Goal: Information Seeking & Learning: Learn about a topic

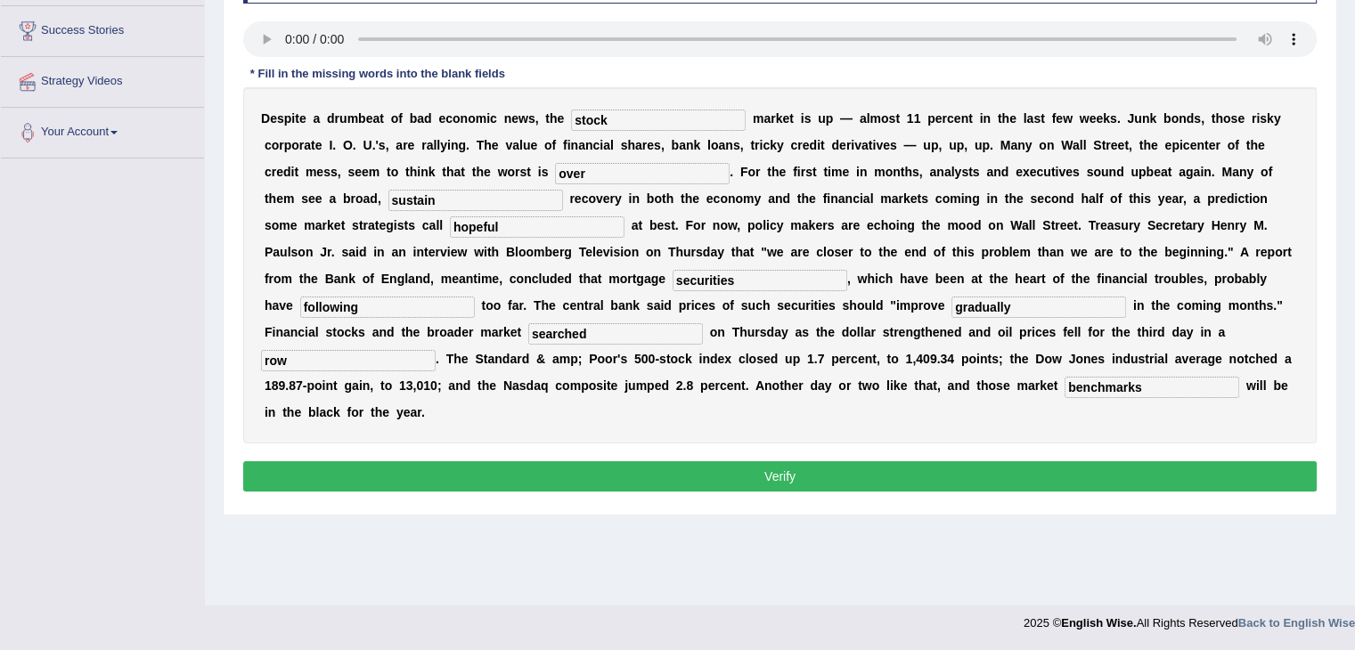
click at [624, 216] on input "hopeful" at bounding box center [537, 226] width 175 height 21
type input "hopefull"
click at [832, 461] on button "Verify" at bounding box center [779, 476] width 1073 height 30
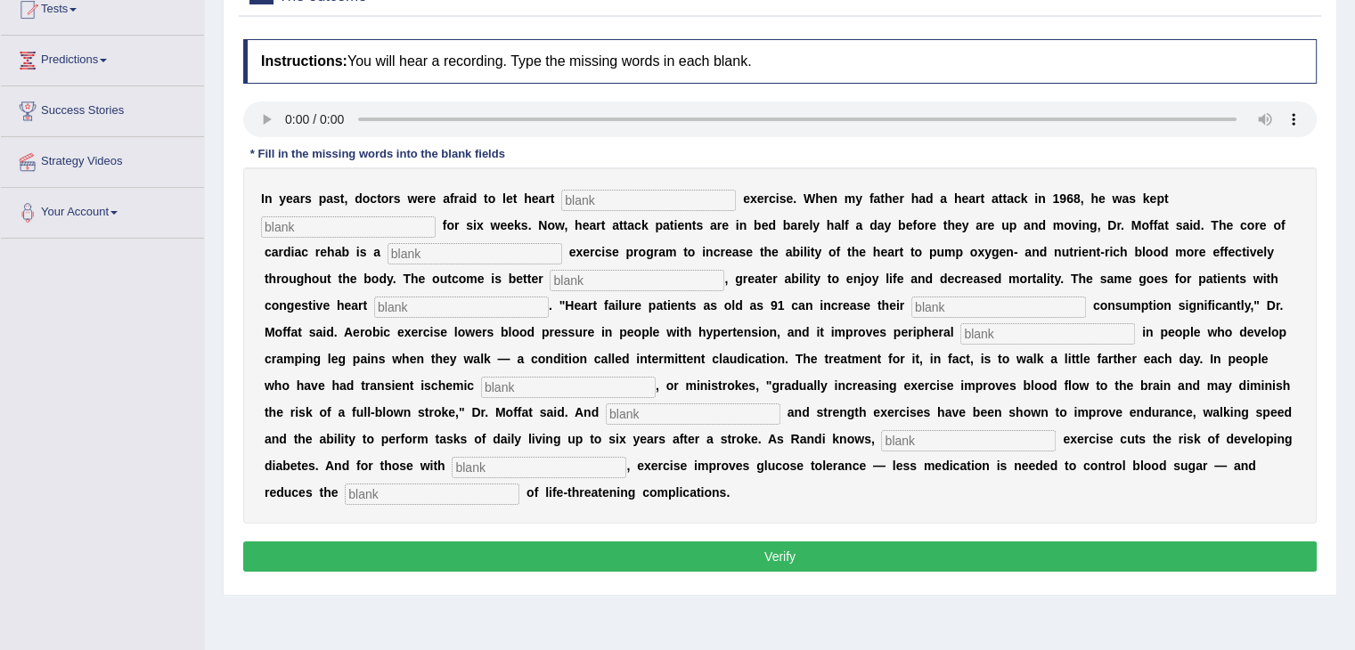
scroll to position [207, 0]
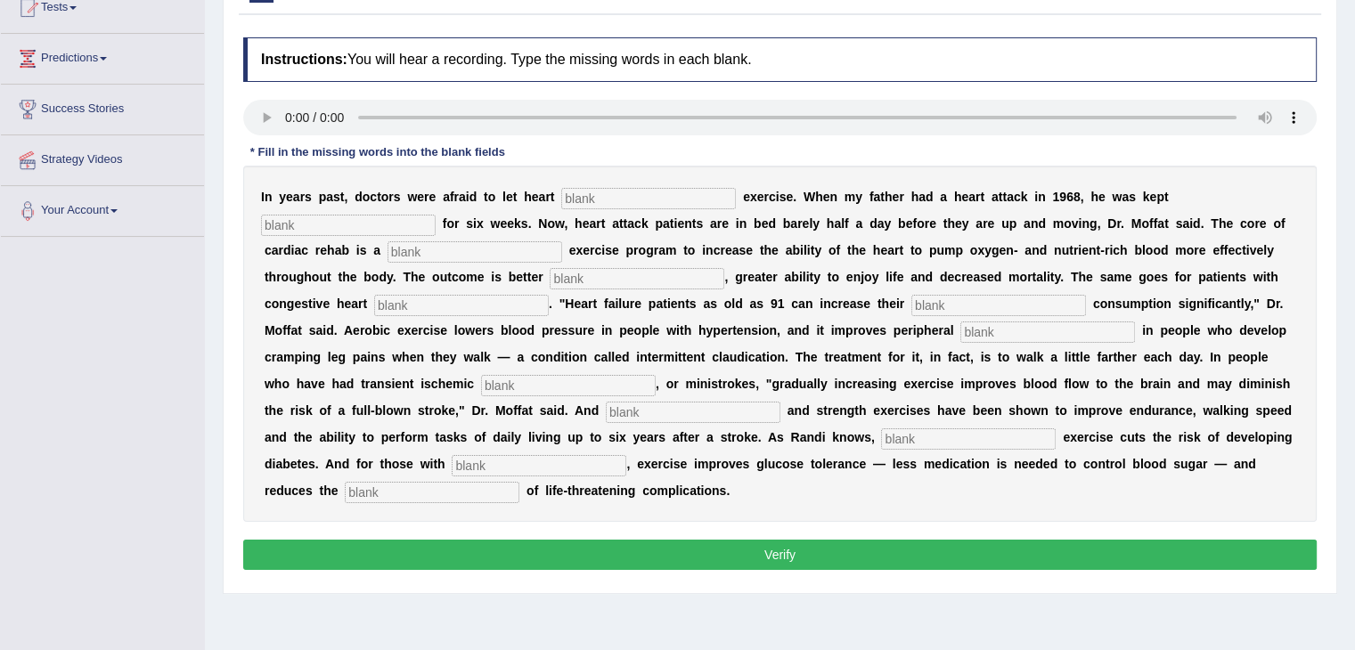
click at [574, 202] on input "text" at bounding box center [648, 198] width 175 height 21
click at [561, 188] on input "text" at bounding box center [648, 198] width 175 height 21
type input "passions"
click at [1139, 210] on div "I n y e a r s p a s t , d o c t o r s w e r e a f r a i d t o l e t h e a r t p…" at bounding box center [779, 344] width 1073 height 356
click at [436, 215] on input "text" at bounding box center [348, 225] width 175 height 21
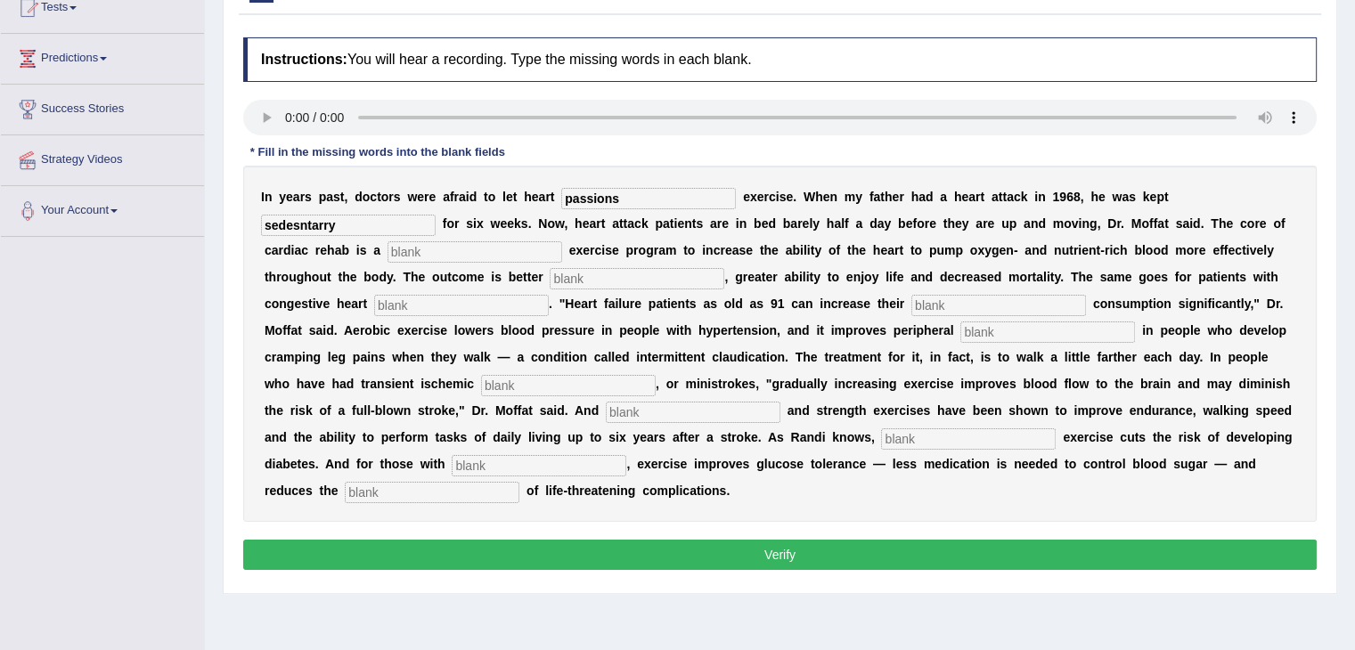
type input "sedesntarry"
click at [388, 259] on input "text" at bounding box center [475, 251] width 175 height 21
type input "progressive"
click at [550, 279] on input "text" at bounding box center [637, 278] width 175 height 21
type input "endorence"
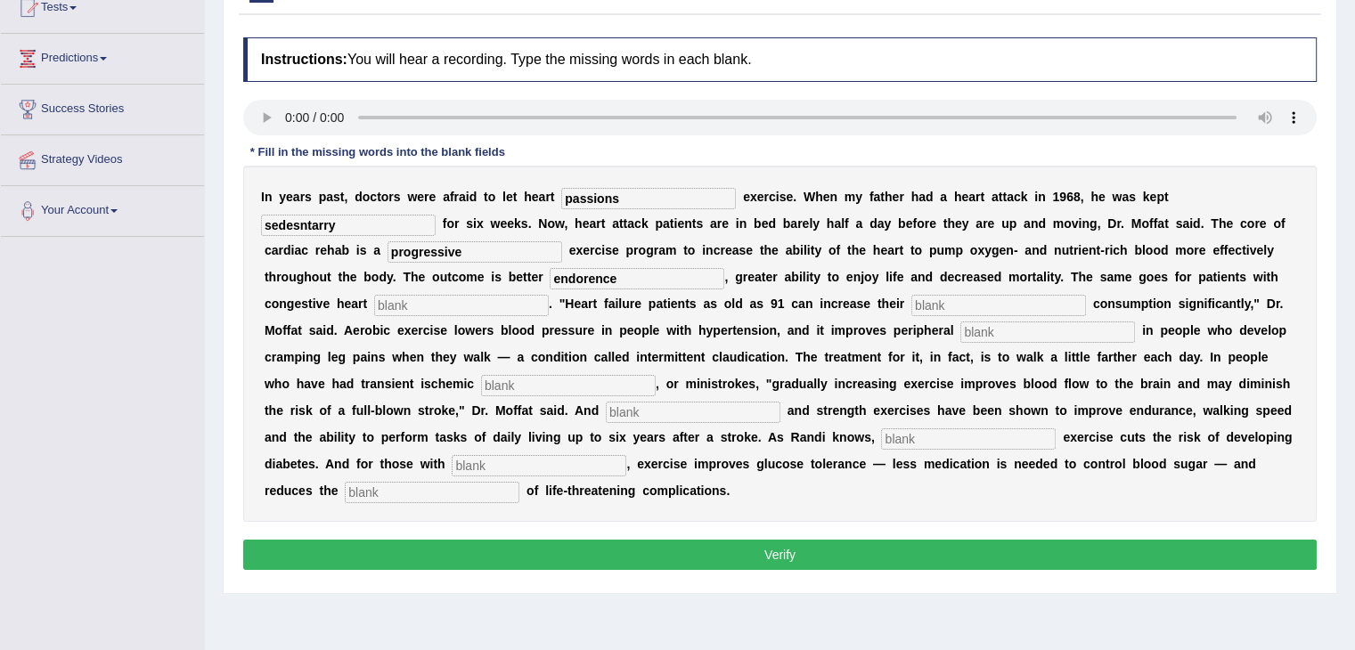
click at [549, 295] on input "text" at bounding box center [461, 305] width 175 height 21
type input "failure"
click at [639, 315] on div "I n y e a r s p a s t , d o c t o r s w e r e a f r a i d t o l e t h e a r t p…" at bounding box center [779, 344] width 1073 height 356
click at [911, 307] on input "text" at bounding box center [998, 305] width 175 height 21
type input "oxygen"
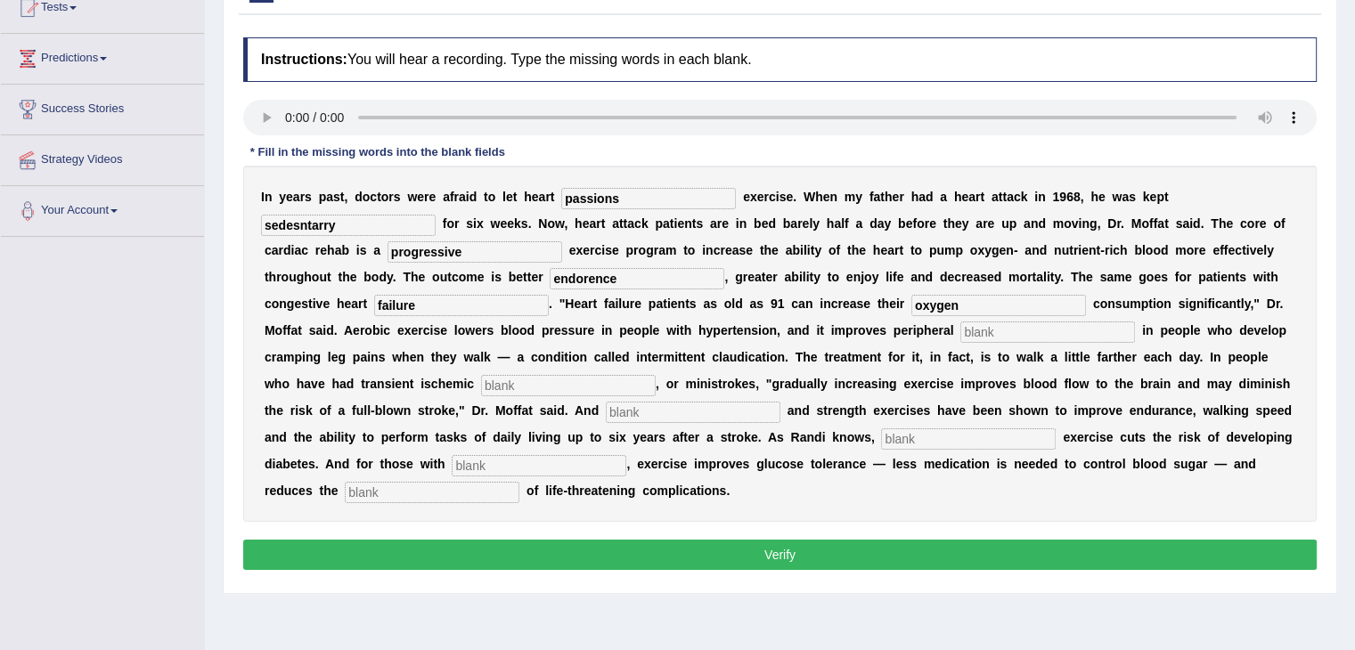
click at [960, 329] on input "text" at bounding box center [1047, 332] width 175 height 21
type input "circulation"
click at [656, 375] on input "text" at bounding box center [568, 385] width 175 height 21
type input "attacks"
click at [780, 402] on input "text" at bounding box center [693, 412] width 175 height 21
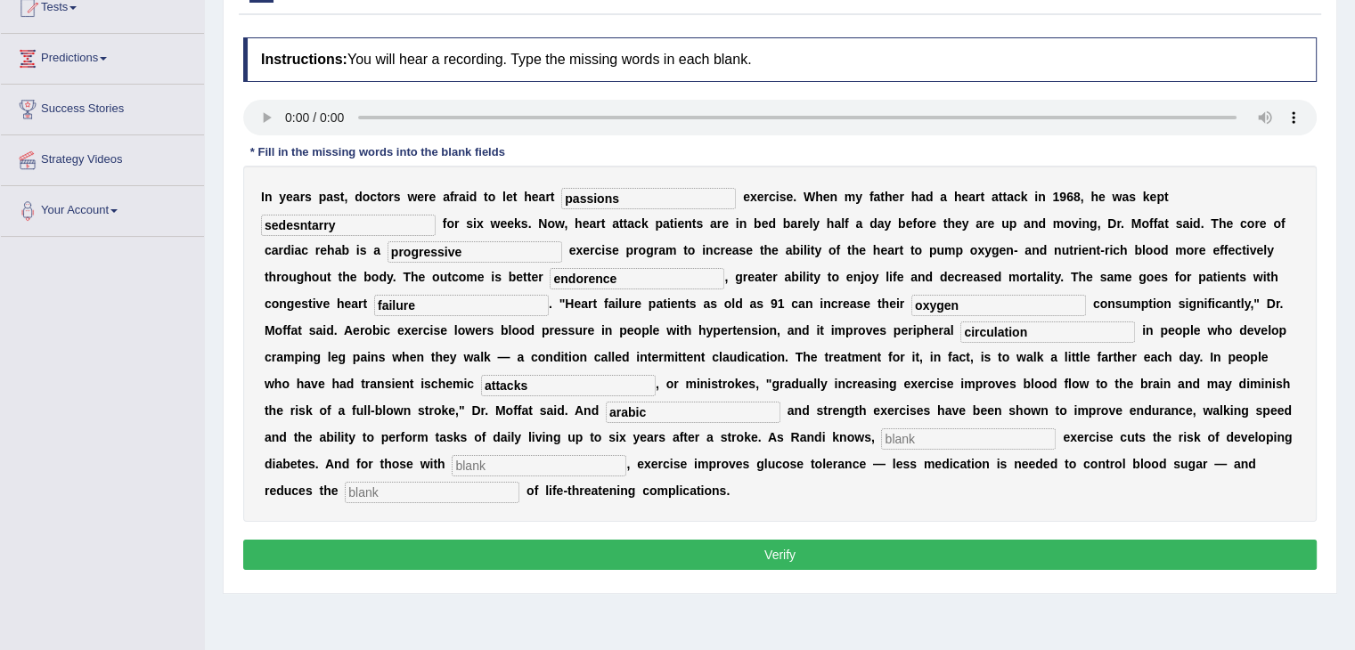
type input "arabic"
click at [626, 455] on input "text" at bounding box center [539, 465] width 175 height 21
click at [881, 444] on input "text" at bounding box center [968, 438] width 175 height 21
type input "odern"
click at [626, 455] on input "text" at bounding box center [539, 465] width 175 height 21
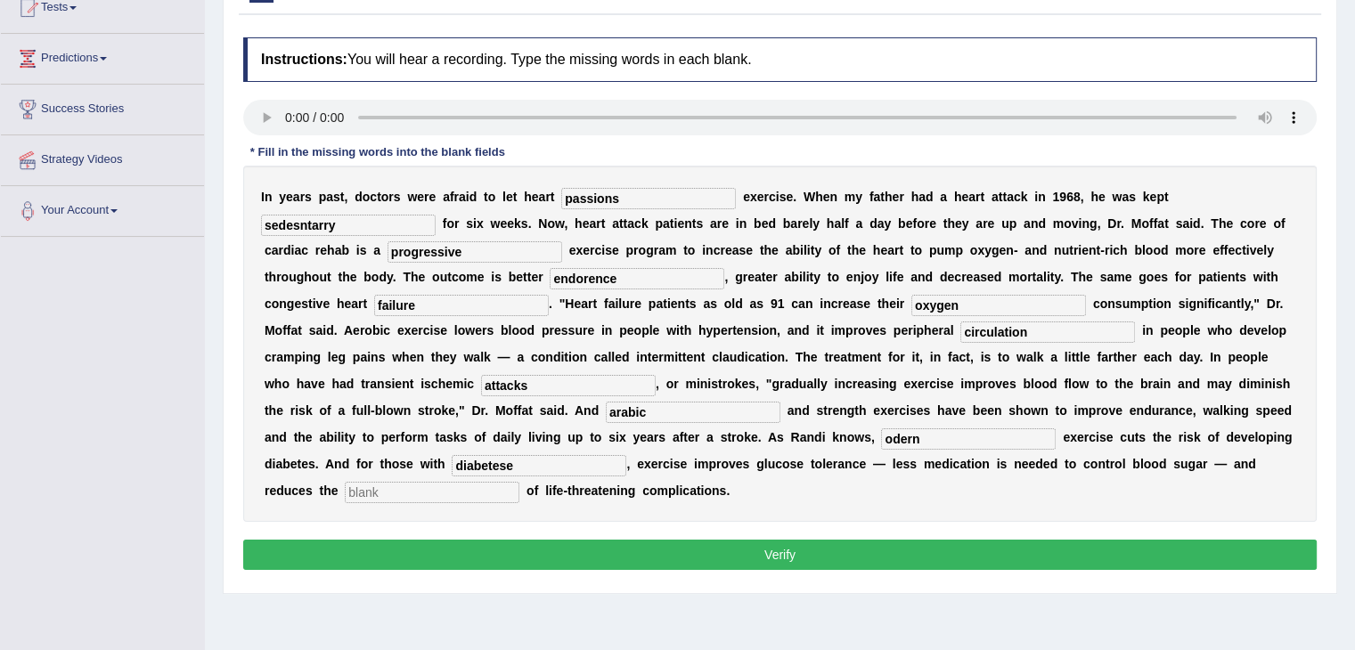
type input "diabetese"
click at [519, 482] on input "text" at bounding box center [432, 492] width 175 height 21
type input "risk"
click at [626, 455] on input "diabetese" at bounding box center [539, 465] width 175 height 21
type input "diabetes"
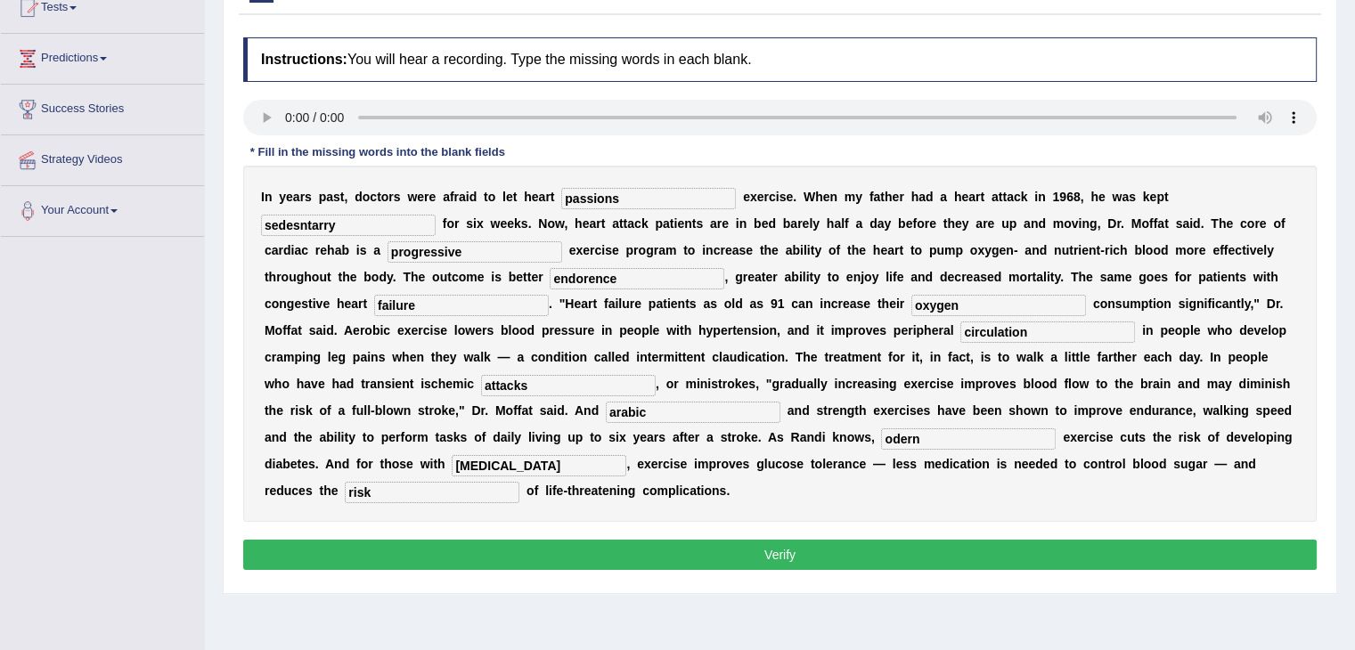
click at [881, 442] on input "odern" at bounding box center [968, 438] width 175 height 21
type input "modern"
click at [710, 540] on button "Verify" at bounding box center [779, 555] width 1073 height 30
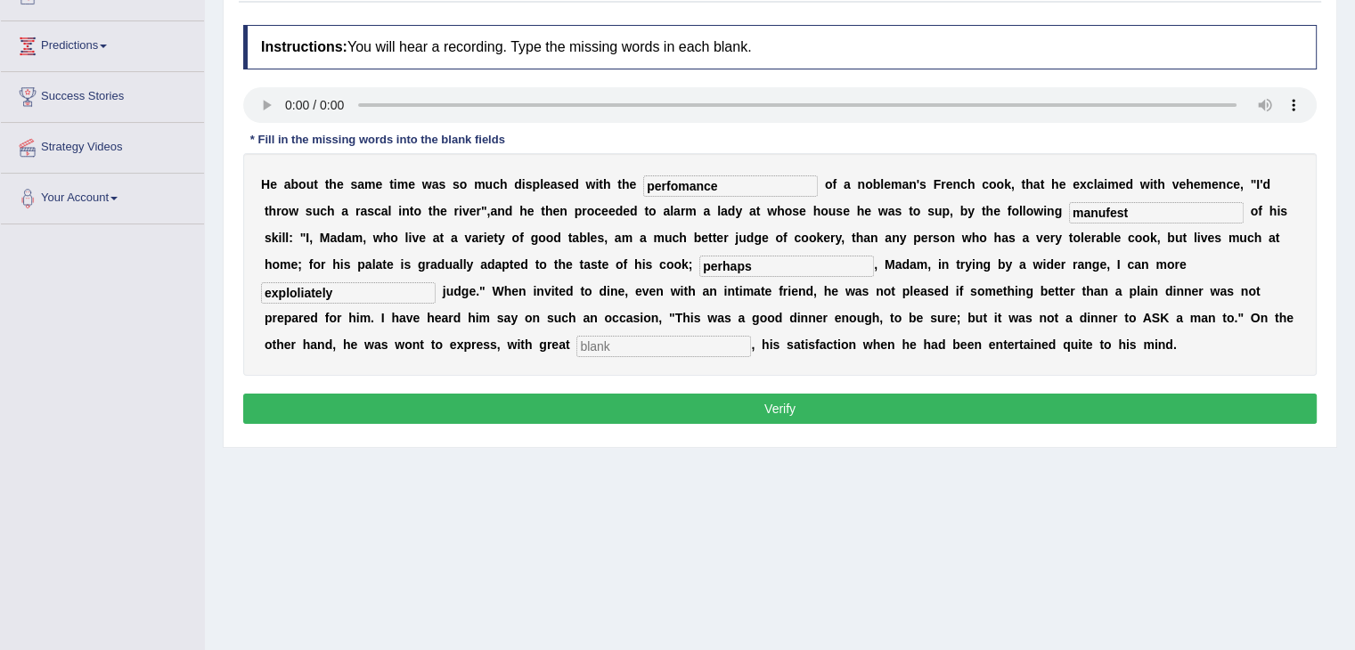
click at [730, 190] on input "perfomance" at bounding box center [730, 185] width 175 height 21
type input "perfomances"
click at [699, 263] on input "perhaps" at bounding box center [786, 266] width 175 height 21
type input "p"
type input "where as"
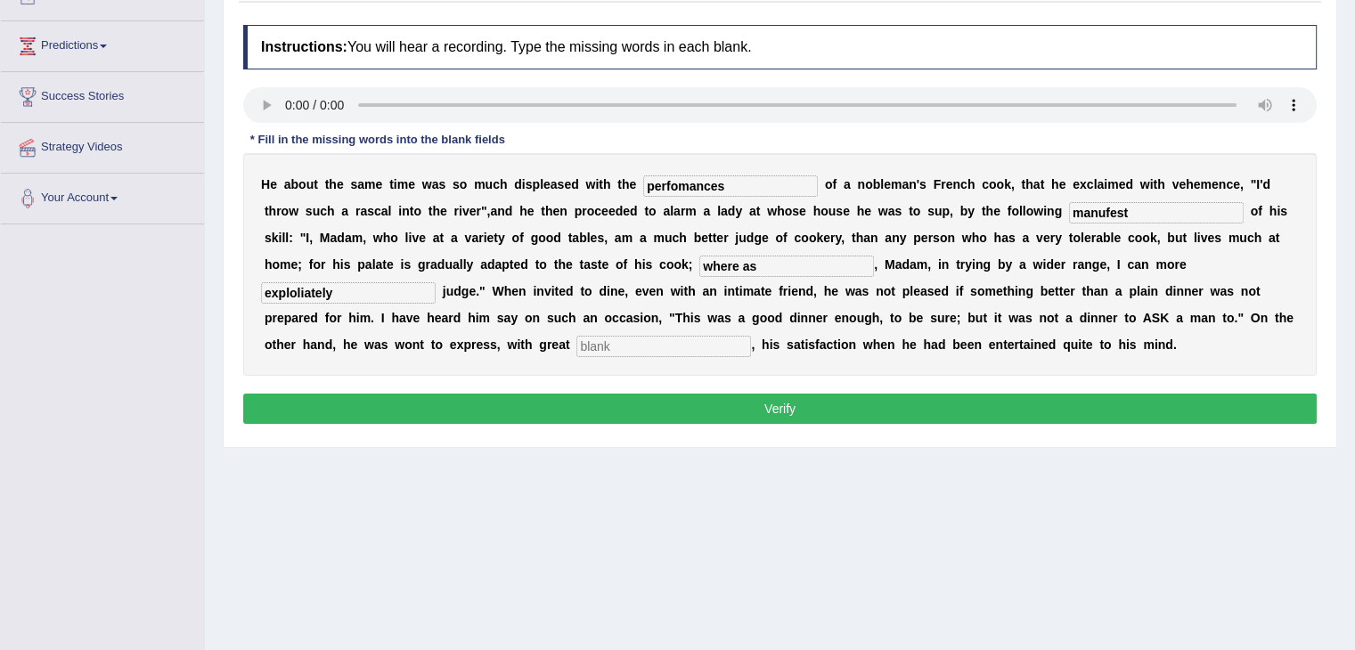
click at [436, 282] on input "exploliately" at bounding box center [348, 292] width 175 height 21
type input "explogagely"
click at [751, 336] on input "text" at bounding box center [663, 346] width 175 height 21
type input "glee"
click at [564, 399] on button "Verify" at bounding box center [779, 409] width 1073 height 30
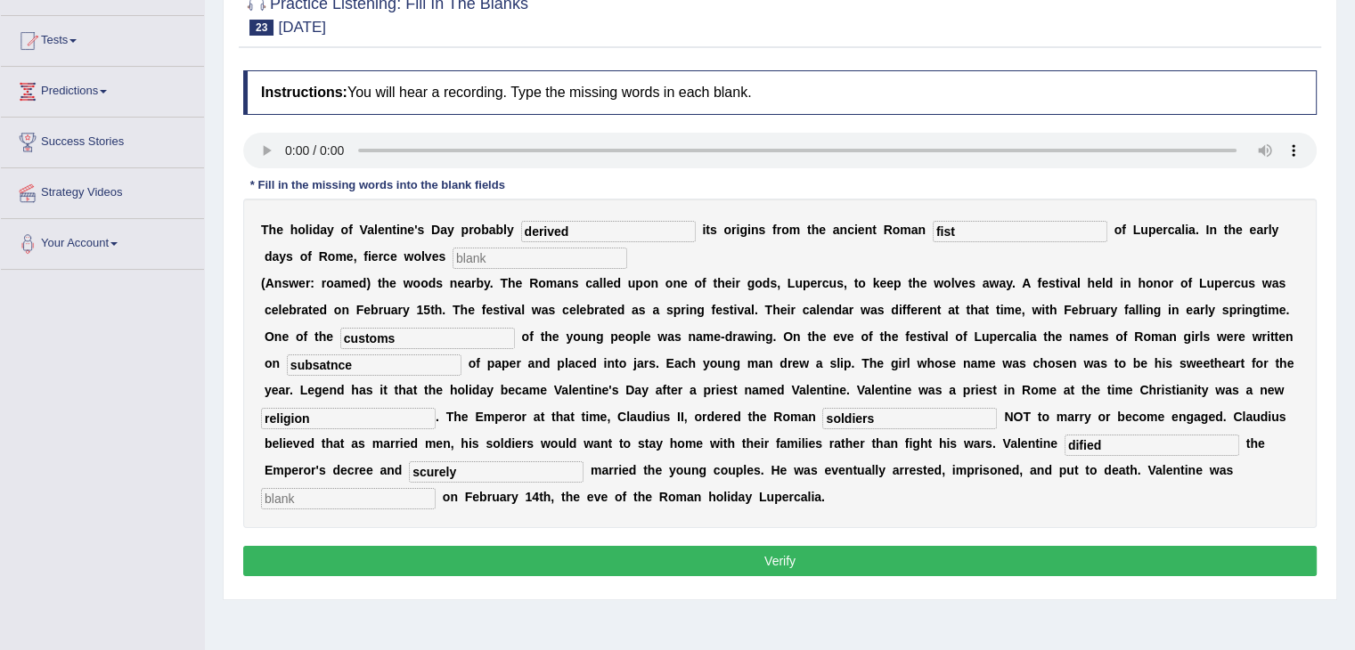
click at [453, 248] on input "text" at bounding box center [540, 258] width 175 height 21
click at [933, 231] on input "fist" at bounding box center [1020, 231] width 175 height 21
type input "feast"
click at [453, 257] on input "text" at bounding box center [540, 258] width 175 height 21
type input "roamed"
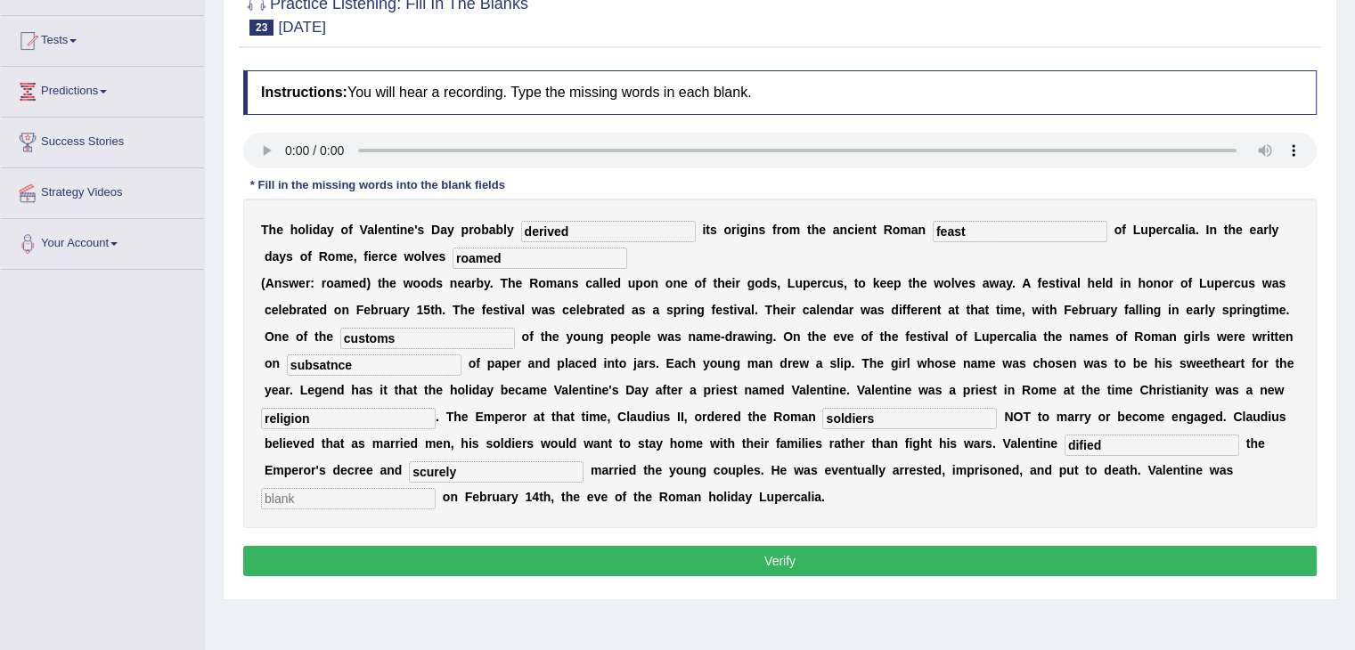
click at [933, 228] on input "feast" at bounding box center [1020, 231] width 175 height 21
click at [933, 233] on input "feast" at bounding box center [1020, 231] width 175 height 21
type input "fest"
click at [354, 368] on input "subsatnce" at bounding box center [374, 365] width 175 height 21
click at [367, 377] on div "T h e h o l i d a y o f V a l e n t i n e ' s D a y p r o b a b l y derived i t…" at bounding box center [779, 364] width 1073 height 330
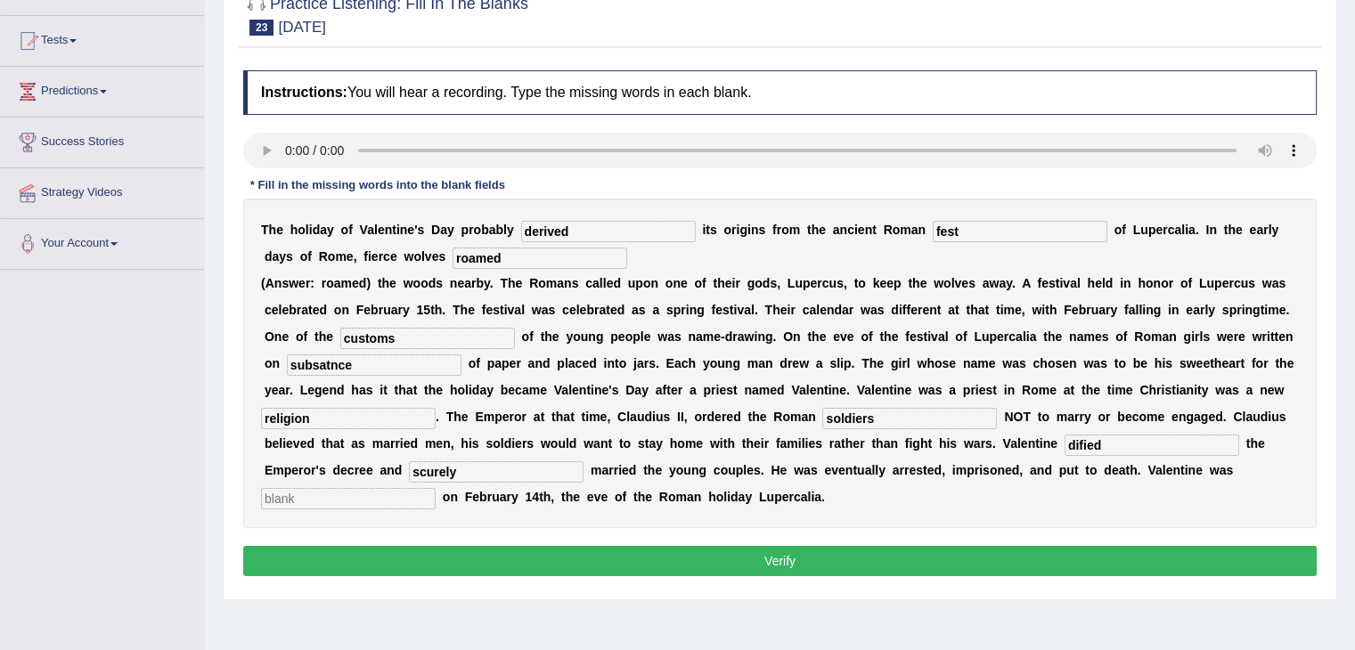
click at [355, 368] on input "subsatnce" at bounding box center [374, 365] width 175 height 21
type input "substate"
click at [1065, 446] on input "dified" at bounding box center [1152, 445] width 175 height 21
click at [1065, 450] on input "dified" at bounding box center [1152, 445] width 175 height 21
type input "defied"
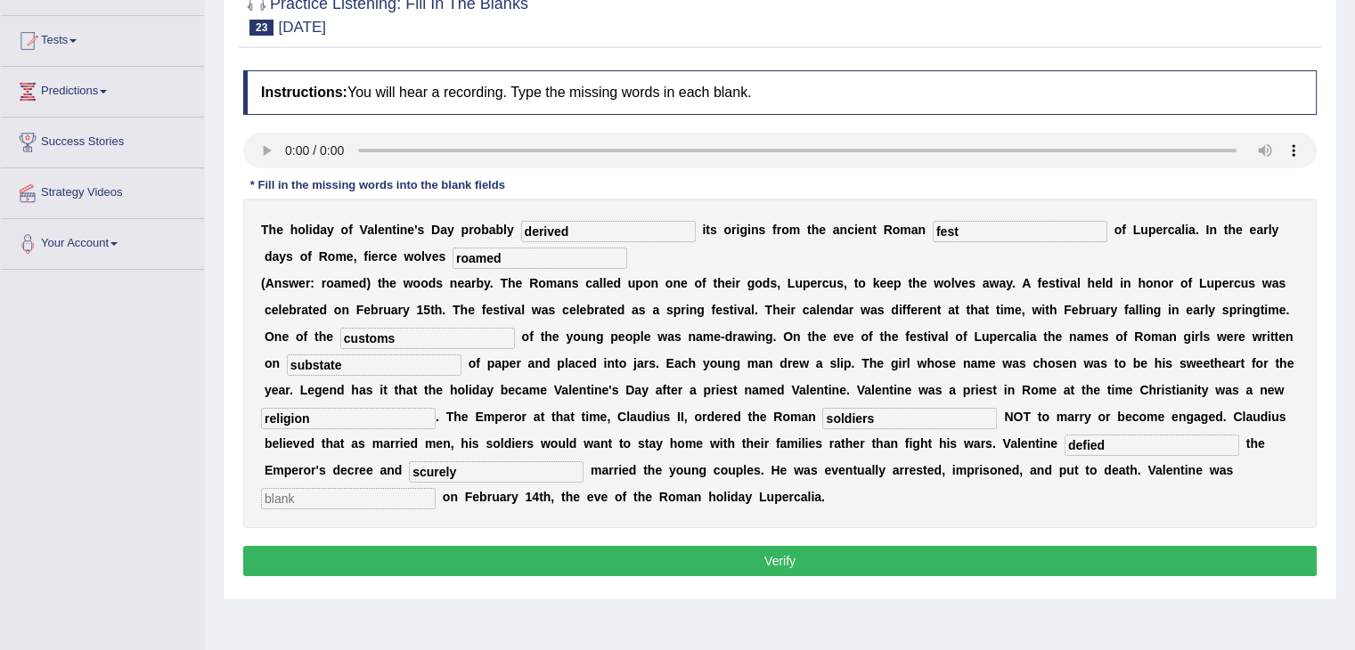
click at [583, 461] on input "scurely" at bounding box center [496, 471] width 175 height 21
type input "securely"
click at [436, 488] on input "text" at bounding box center [348, 498] width 175 height 21
click at [436, 488] on input "bahded" at bounding box center [348, 498] width 175 height 21
click at [436, 488] on input "bahaded" at bounding box center [348, 498] width 175 height 21
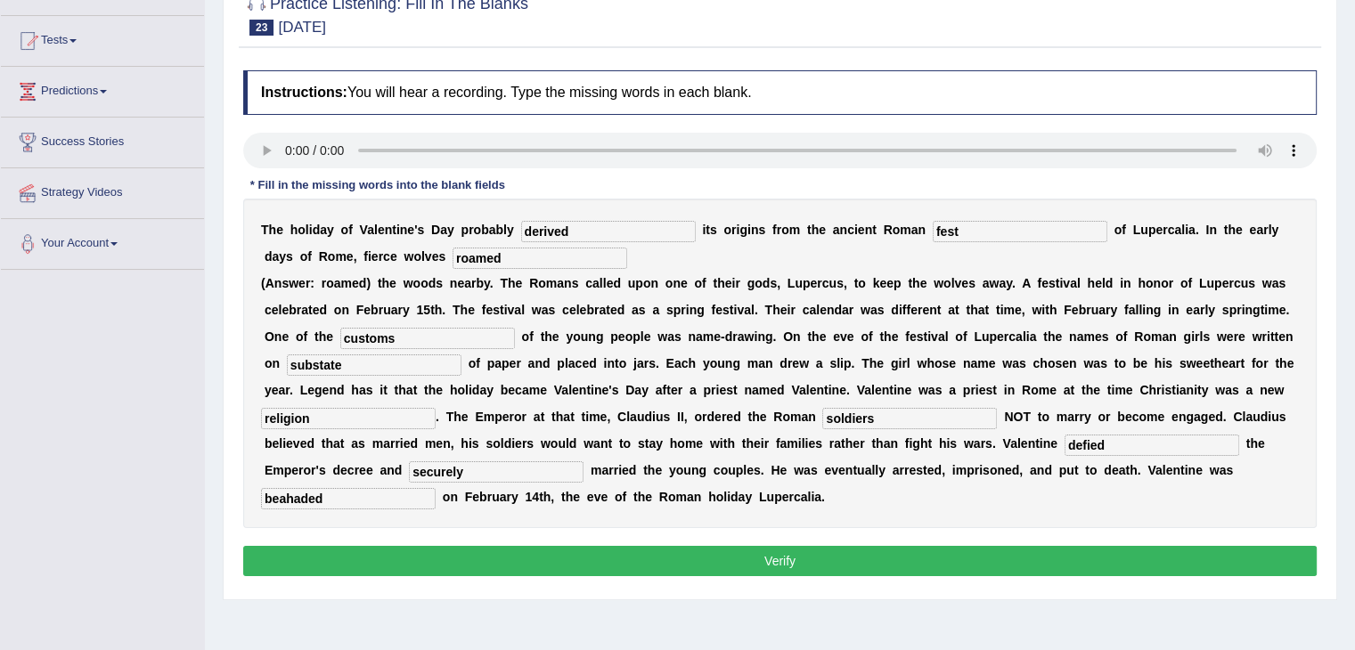
click at [436, 488] on input "beahaded" at bounding box center [348, 498] width 175 height 21
click at [436, 488] on input "beaheaded" at bounding box center [348, 498] width 175 height 21
type input "beheaded"
click at [431, 564] on button "Verify" at bounding box center [779, 561] width 1073 height 30
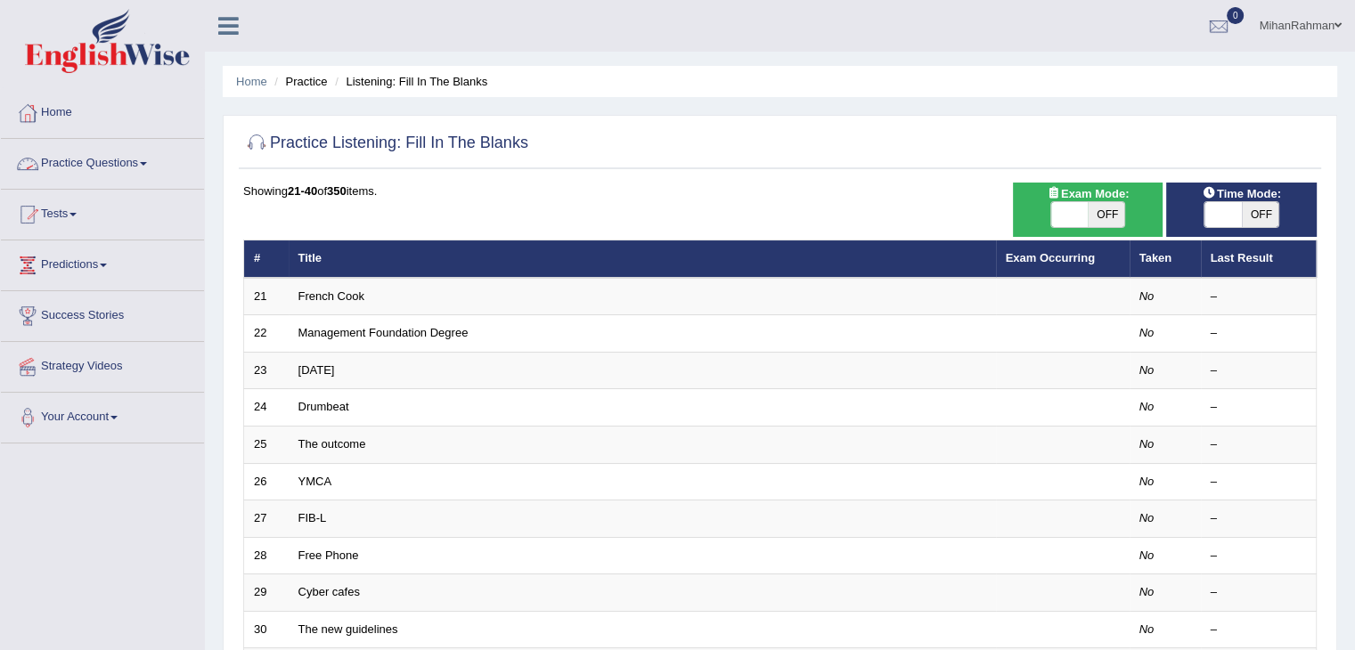
click at [85, 155] on link "Practice Questions" at bounding box center [102, 161] width 203 height 45
click at [85, 155] on link "Practice Questions" at bounding box center [100, 161] width 199 height 45
click at [128, 165] on link "Practice Questions" at bounding box center [102, 161] width 203 height 45
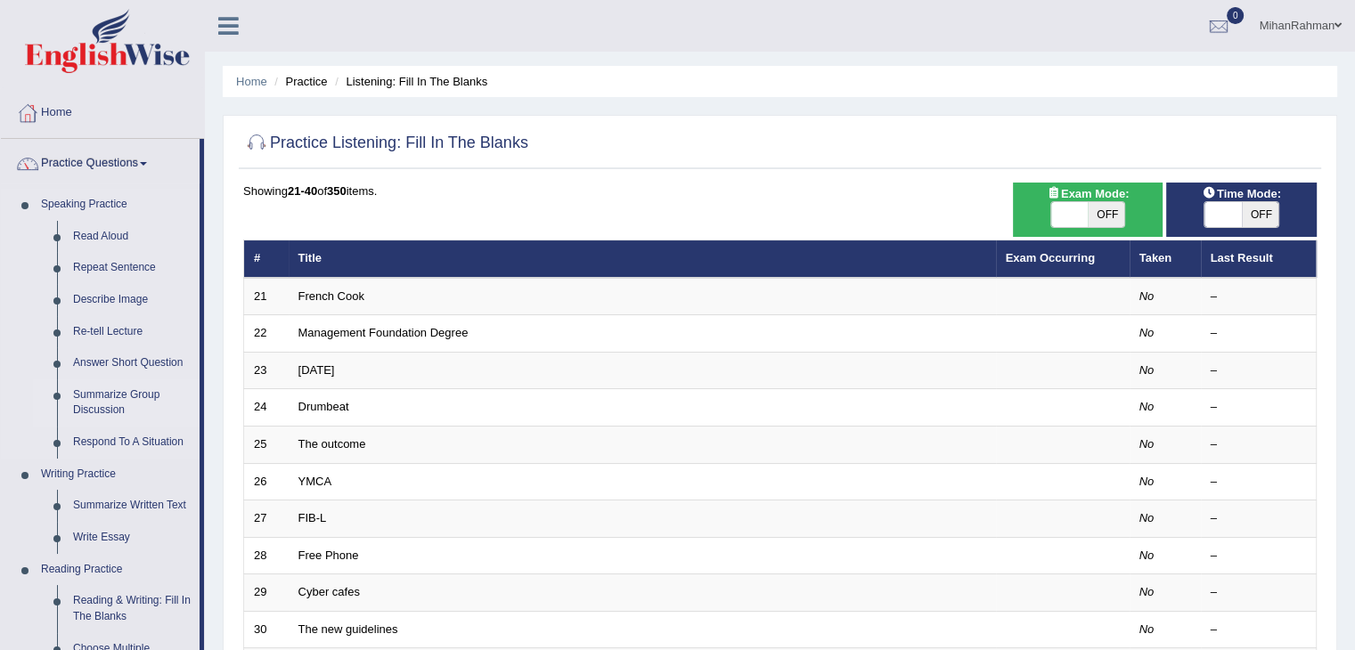
click at [141, 401] on link "Summarize Group Discussion" at bounding box center [132, 402] width 135 height 47
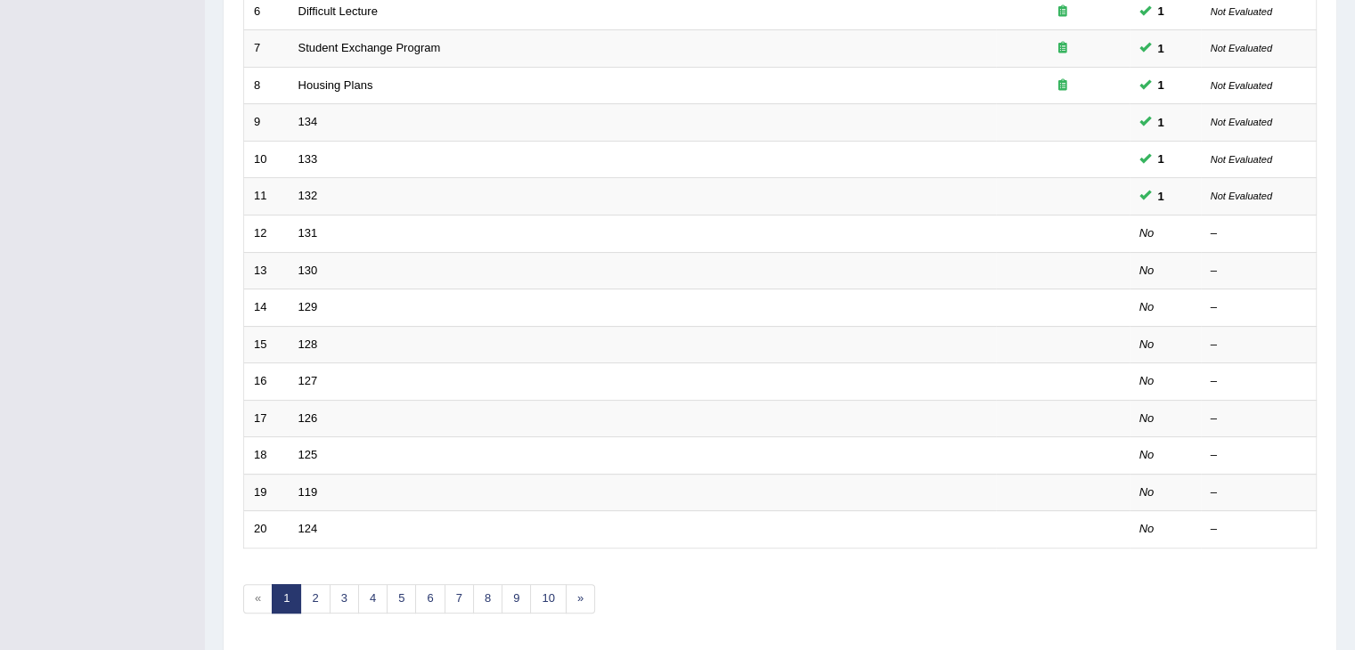
scroll to position [524, 0]
